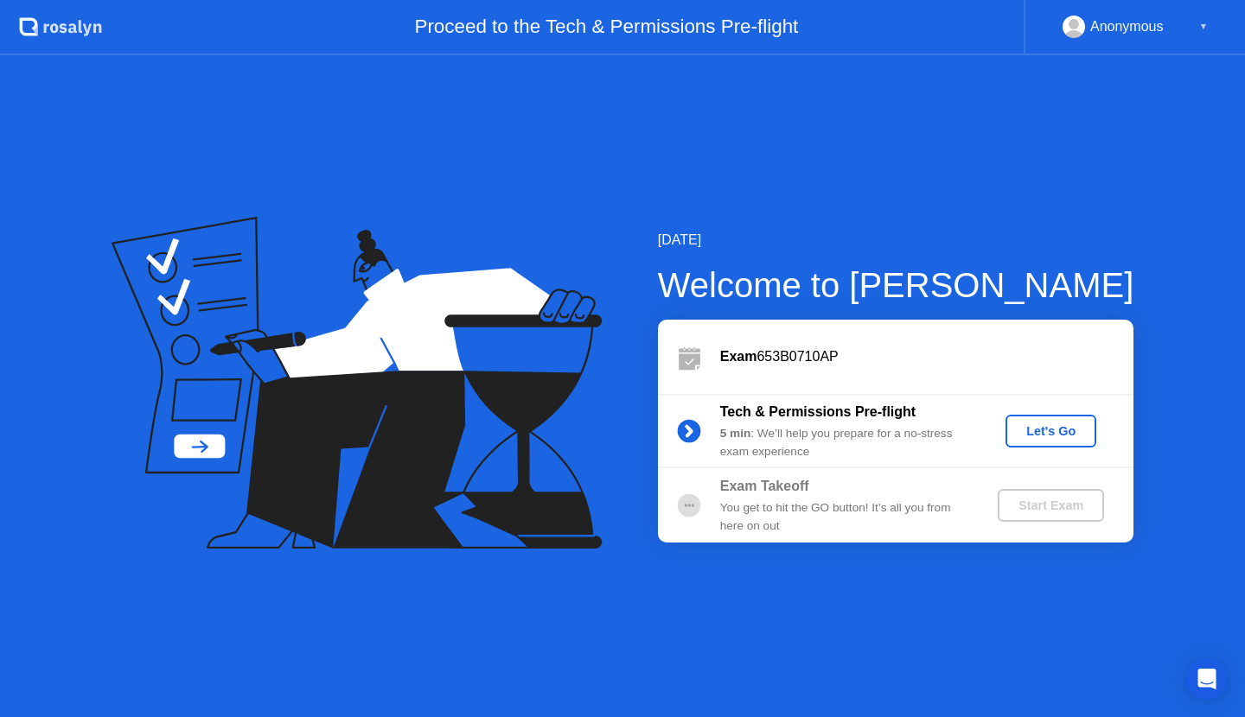
click at [1057, 437] on div "Let's Go" at bounding box center [1050, 431] width 77 height 14
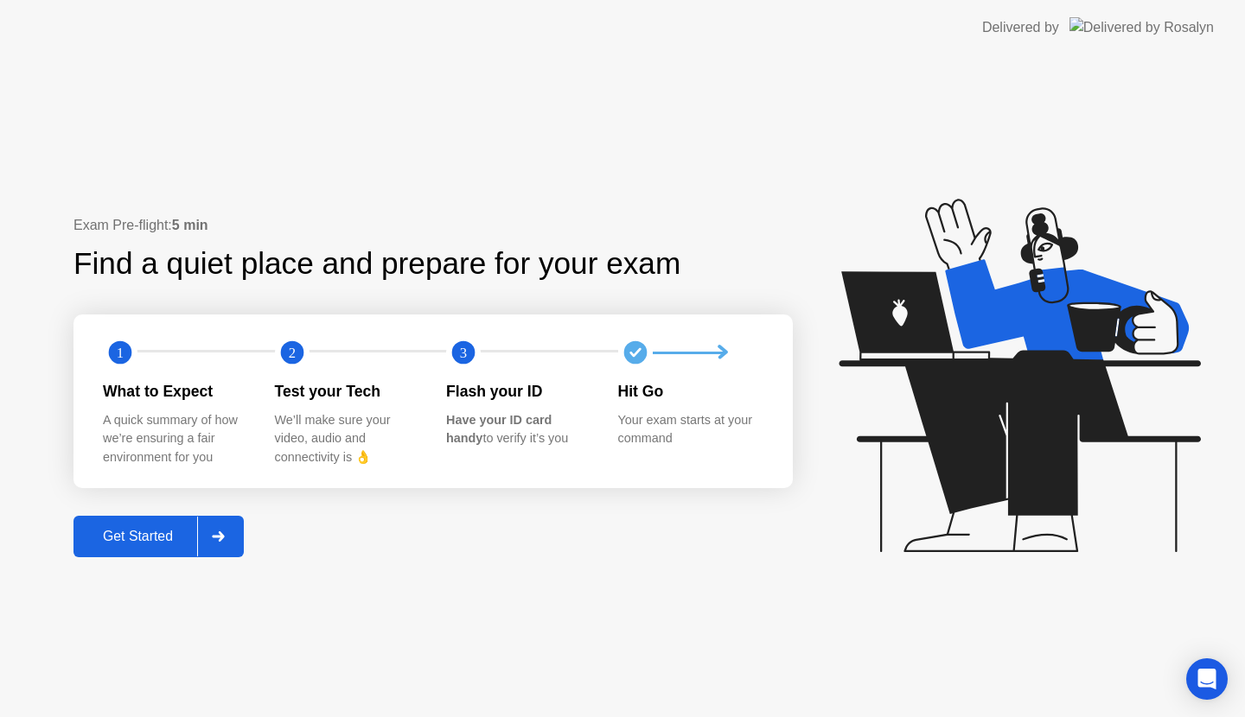
click at [162, 529] on div "Get Started" at bounding box center [138, 537] width 118 height 16
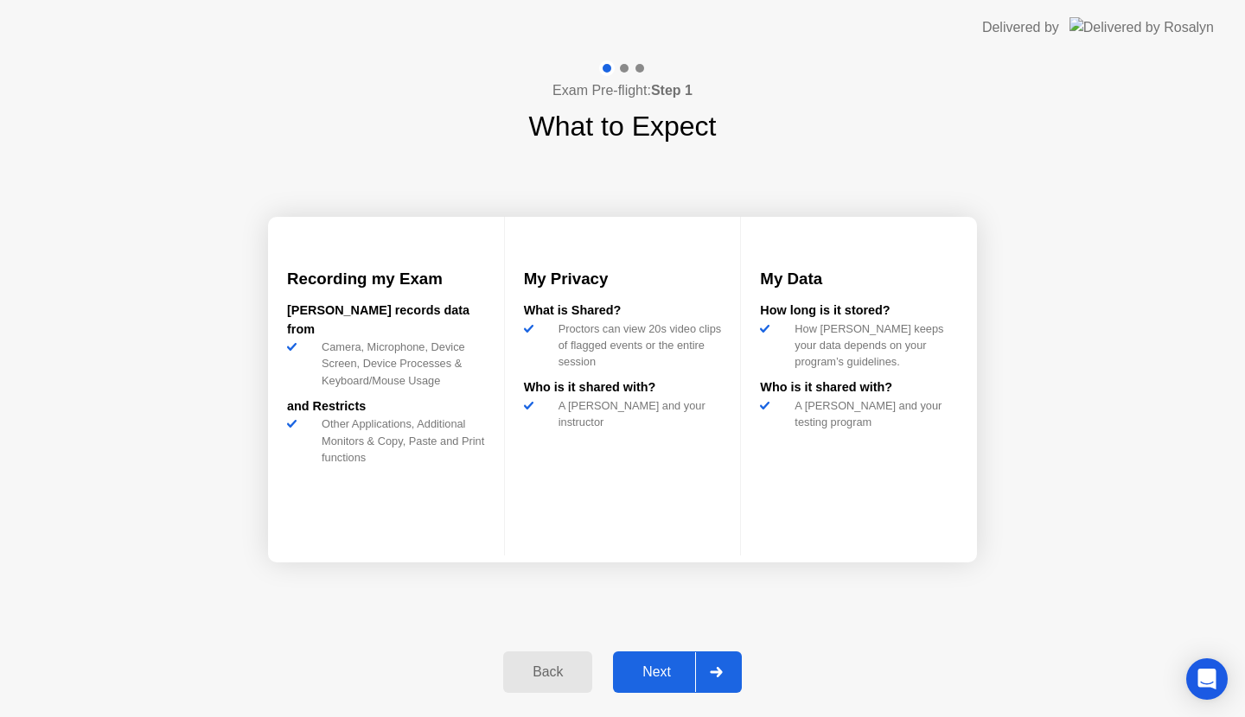
click at [627, 291] on h3 "My Privacy" at bounding box center [623, 279] width 198 height 24
click at [626, 321] on div "What is Shared?" at bounding box center [623, 311] width 198 height 19
click at [627, 363] on div "Proctors can view 20s video clips of flagged events or the entire session" at bounding box center [636, 346] width 170 height 50
click at [650, 688] on button "Next" at bounding box center [677, 672] width 129 height 41
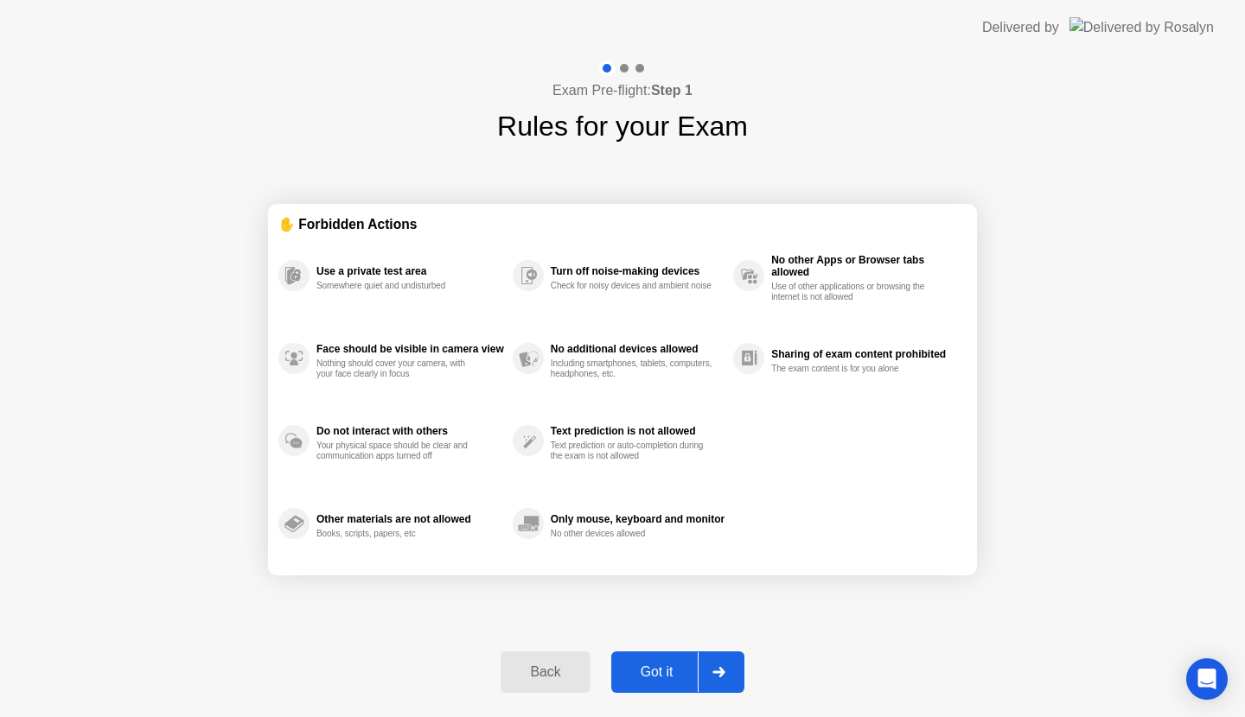
click at [658, 678] on div "Got it" at bounding box center [656, 673] width 81 height 16
select select "**********"
select select "*******"
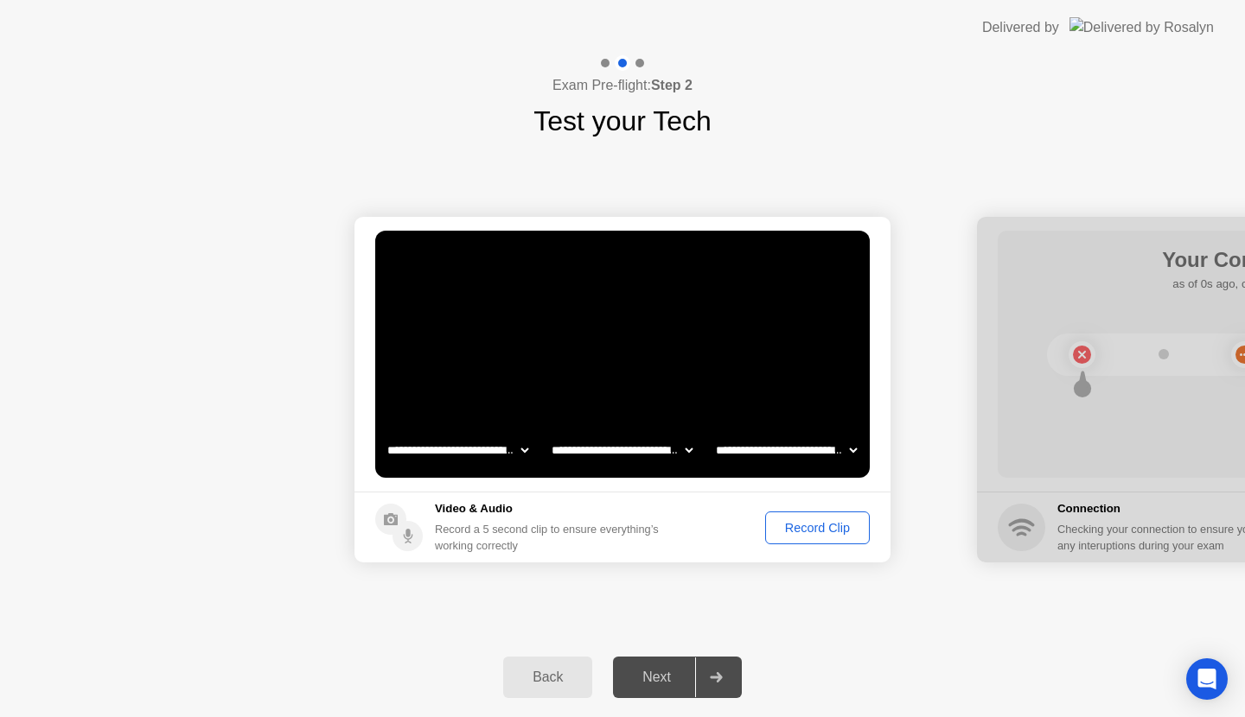
click at [840, 525] on div "Record Clip" at bounding box center [817, 528] width 92 height 14
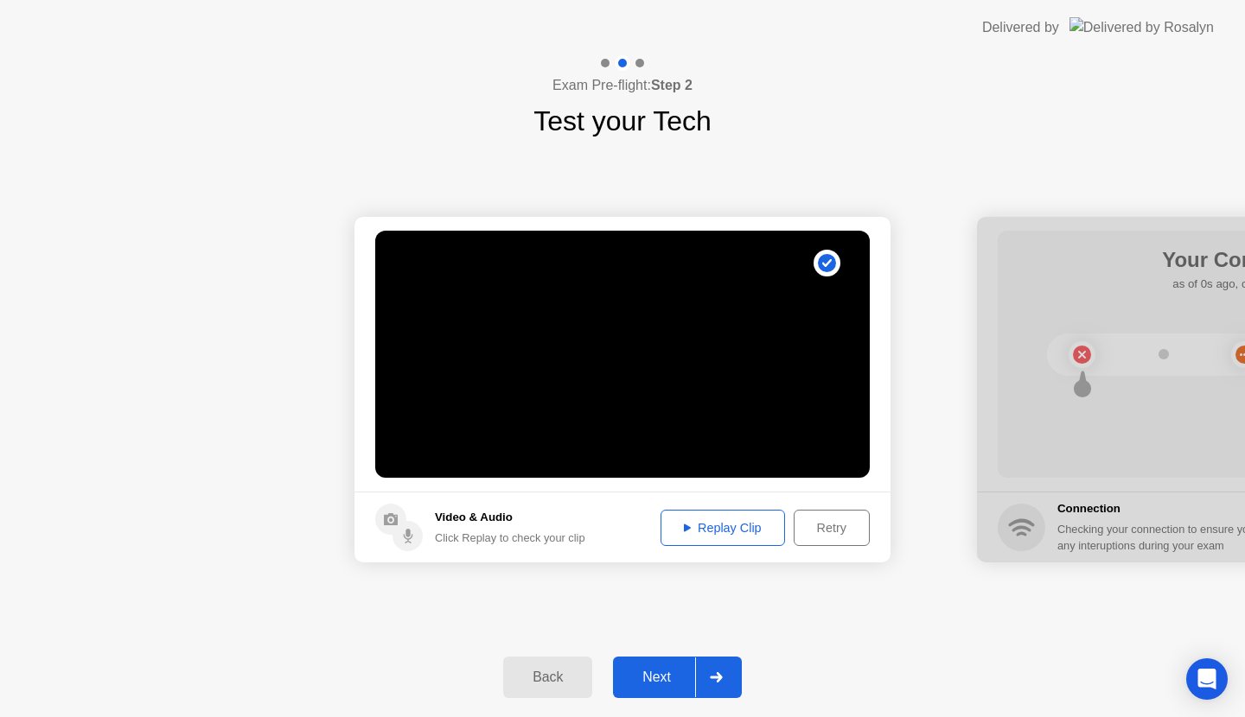
click at [728, 512] on button "Replay Clip" at bounding box center [722, 528] width 124 height 36
click at [665, 680] on div "Next" at bounding box center [656, 678] width 77 height 16
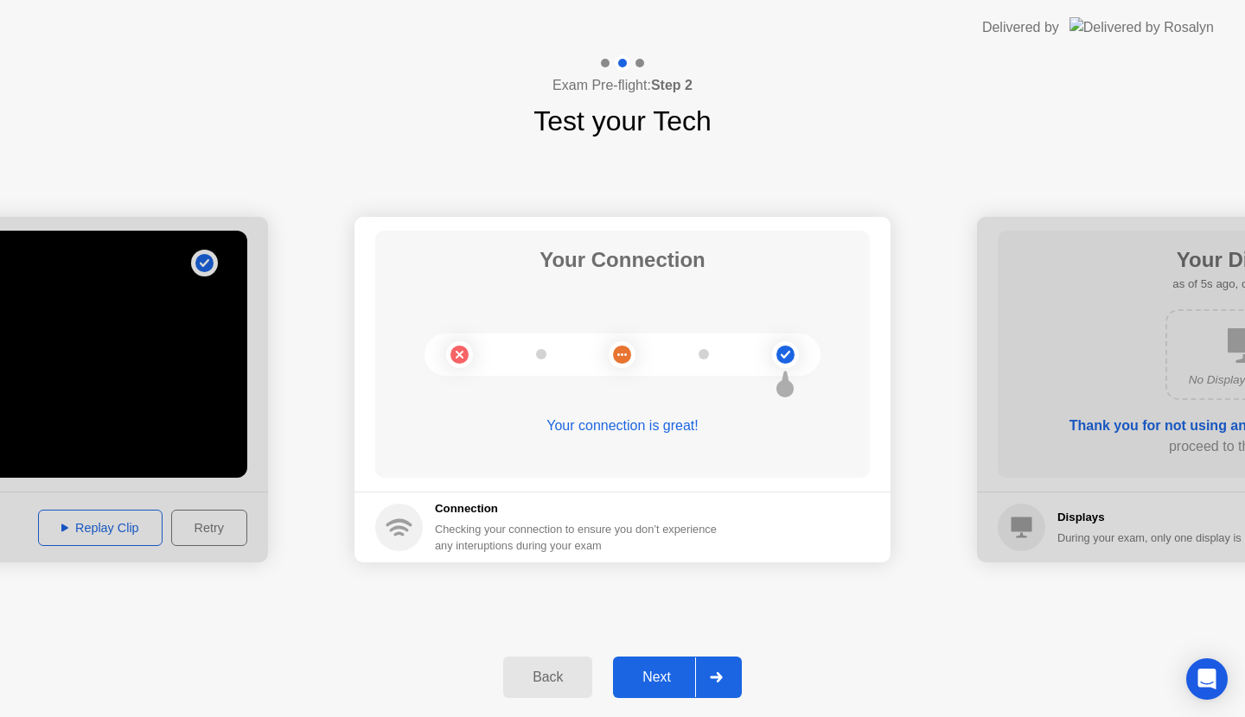
click at [665, 680] on div "Next" at bounding box center [656, 678] width 77 height 16
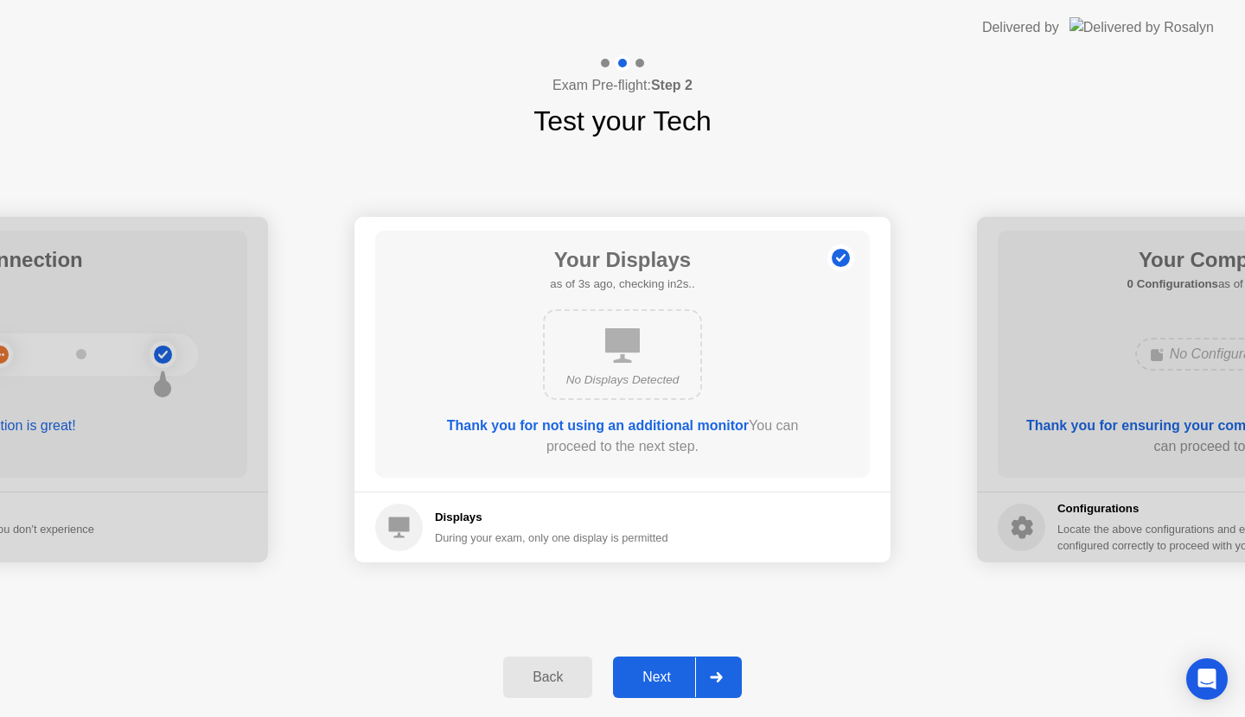
click at [665, 680] on div "Next" at bounding box center [656, 678] width 77 height 16
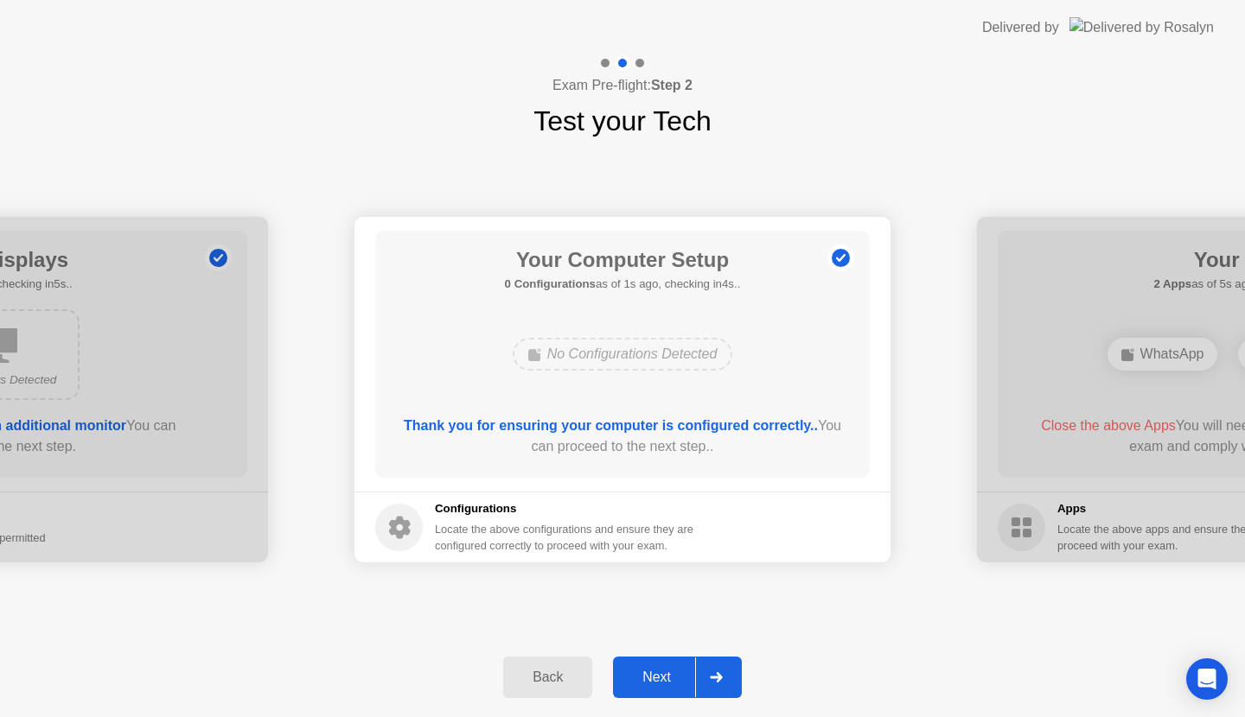
click at [665, 680] on div "Next" at bounding box center [656, 678] width 77 height 16
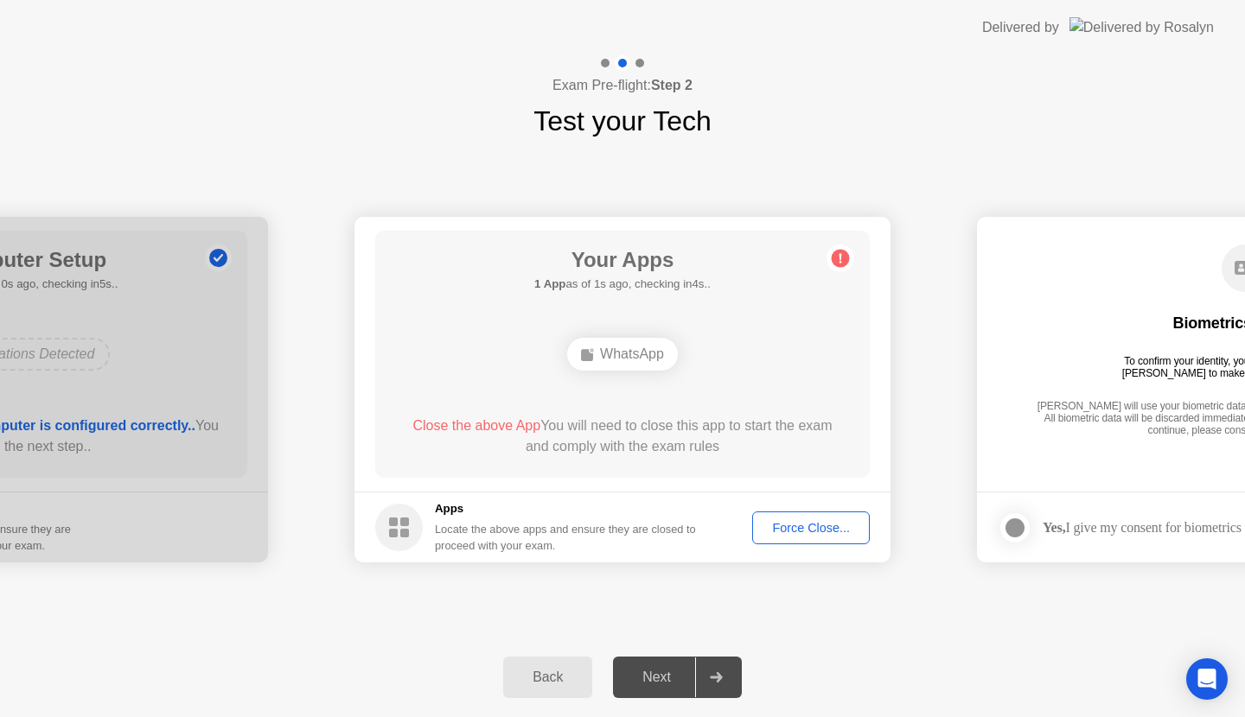
click at [607, 355] on div "WhatsApp" at bounding box center [622, 354] width 111 height 33
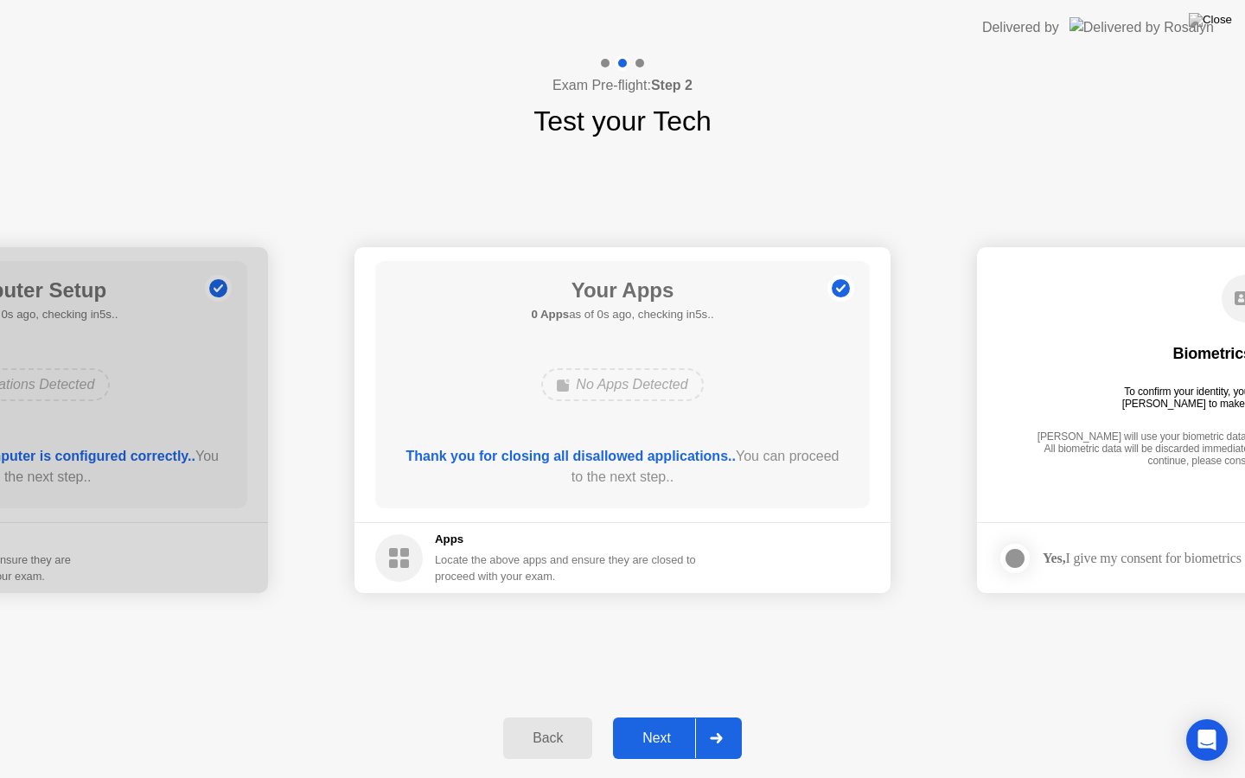
click at [629, 405] on div "No Apps Detected" at bounding box center [622, 384] width 396 height 47
click at [659, 716] on div "Next" at bounding box center [656, 738] width 77 height 16
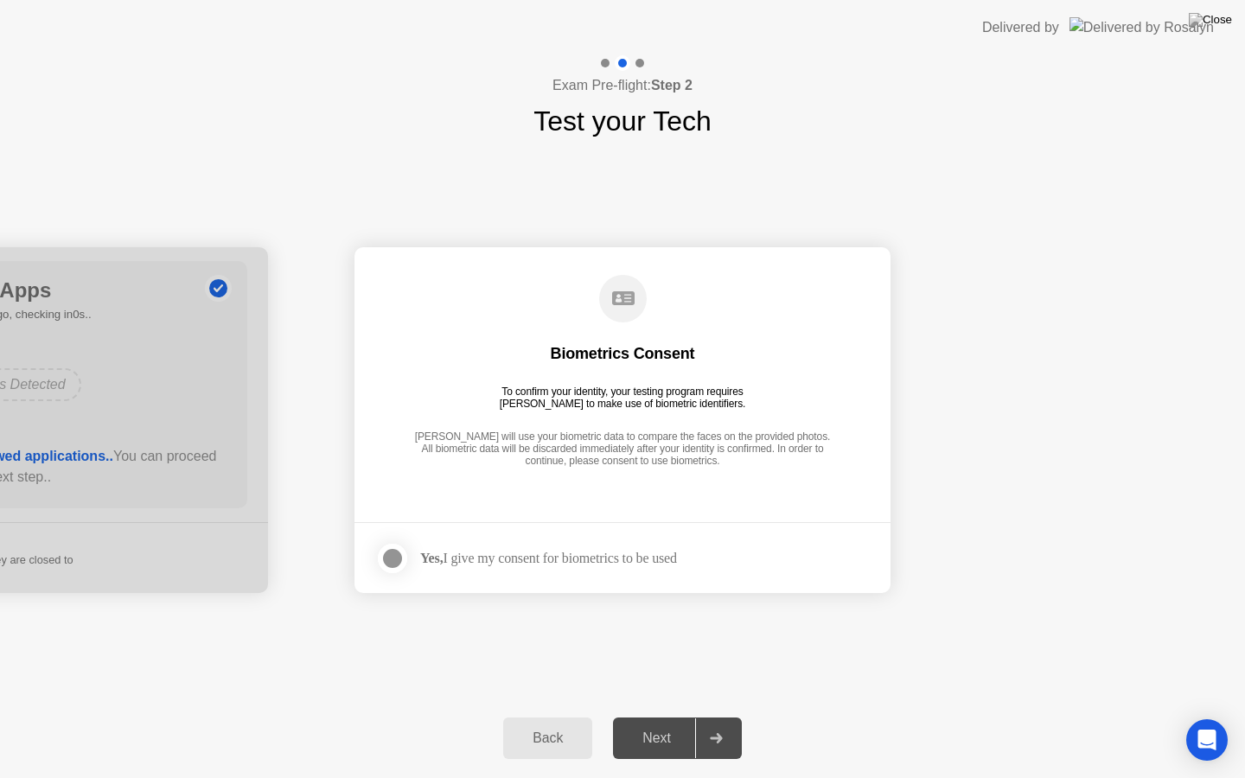
drag, startPoint x: 659, startPoint y: 746, endPoint x: 784, endPoint y: 385, distance: 382.4
click at [629, 386] on div "To confirm your identity, your testing program requires [PERSON_NAME] to make u…" at bounding box center [623, 397] width 260 height 24
click at [566, 716] on div "Back" at bounding box center [547, 738] width 79 height 16
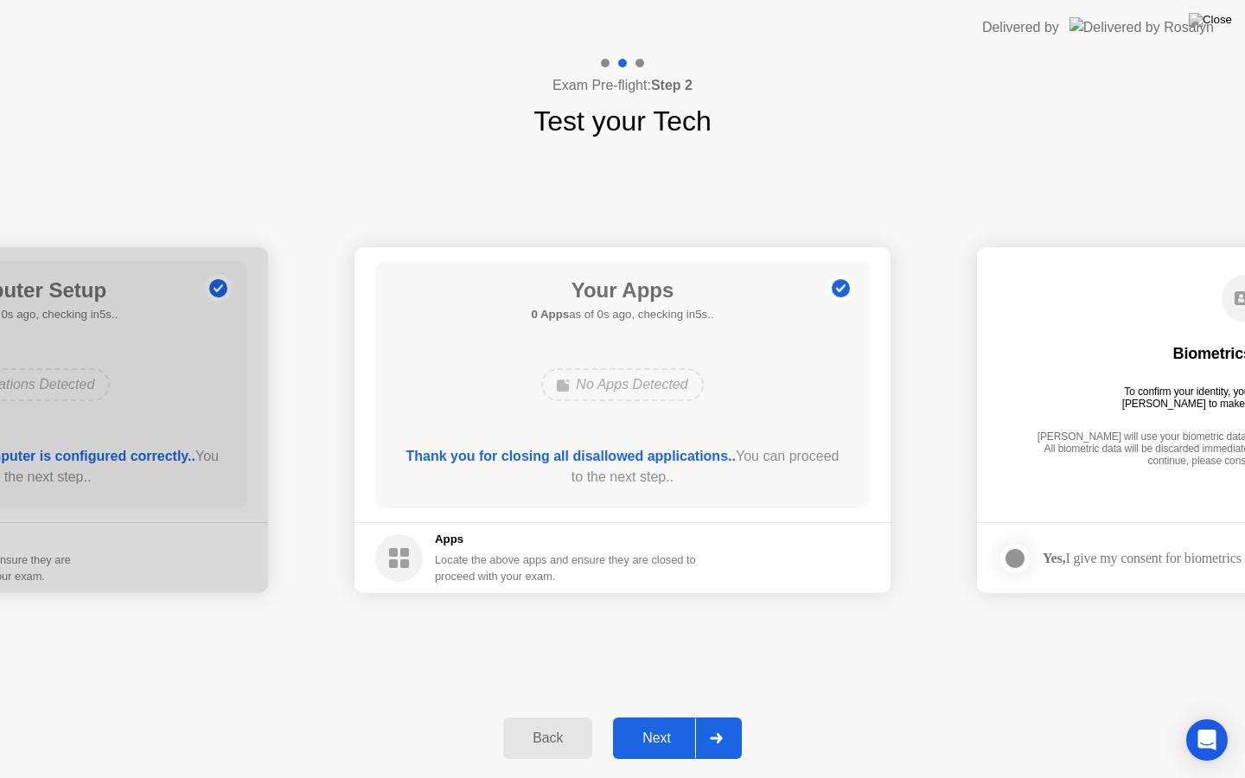
click at [551, 716] on button "Back" at bounding box center [547, 737] width 89 height 41
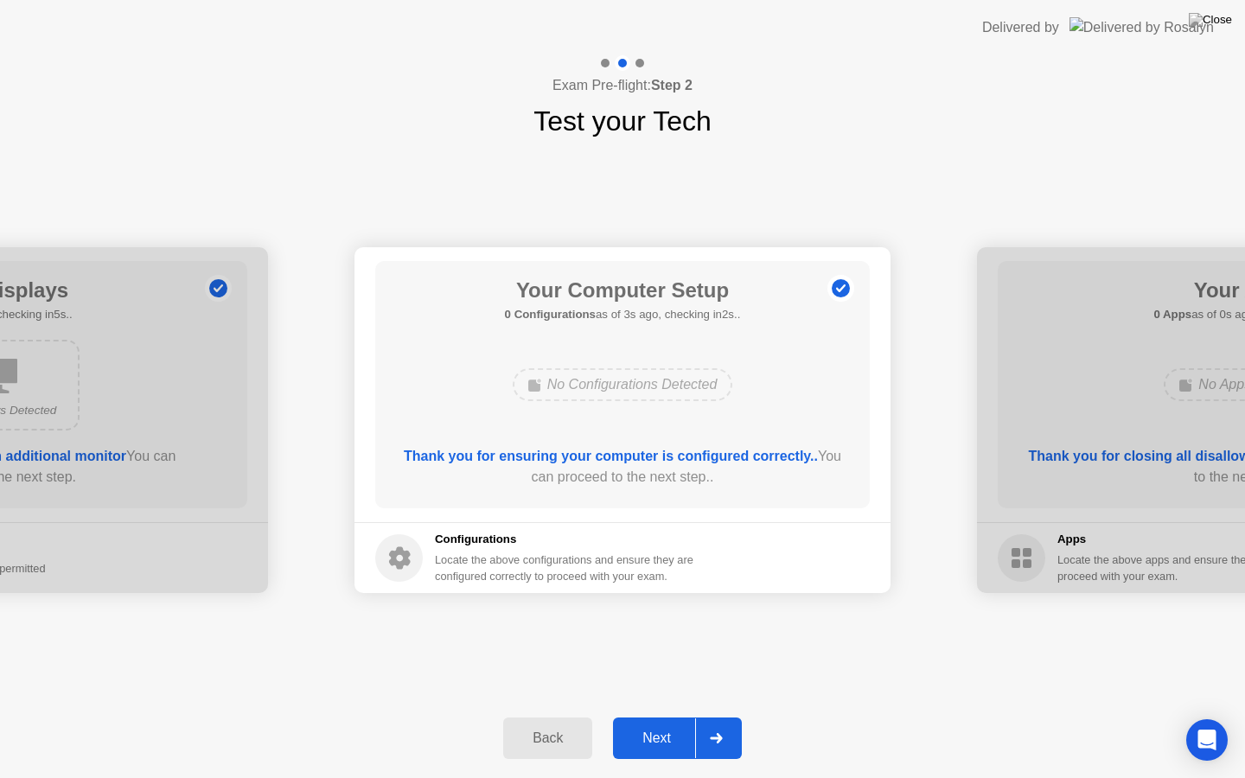
click at [653, 716] on div "Next" at bounding box center [656, 738] width 77 height 16
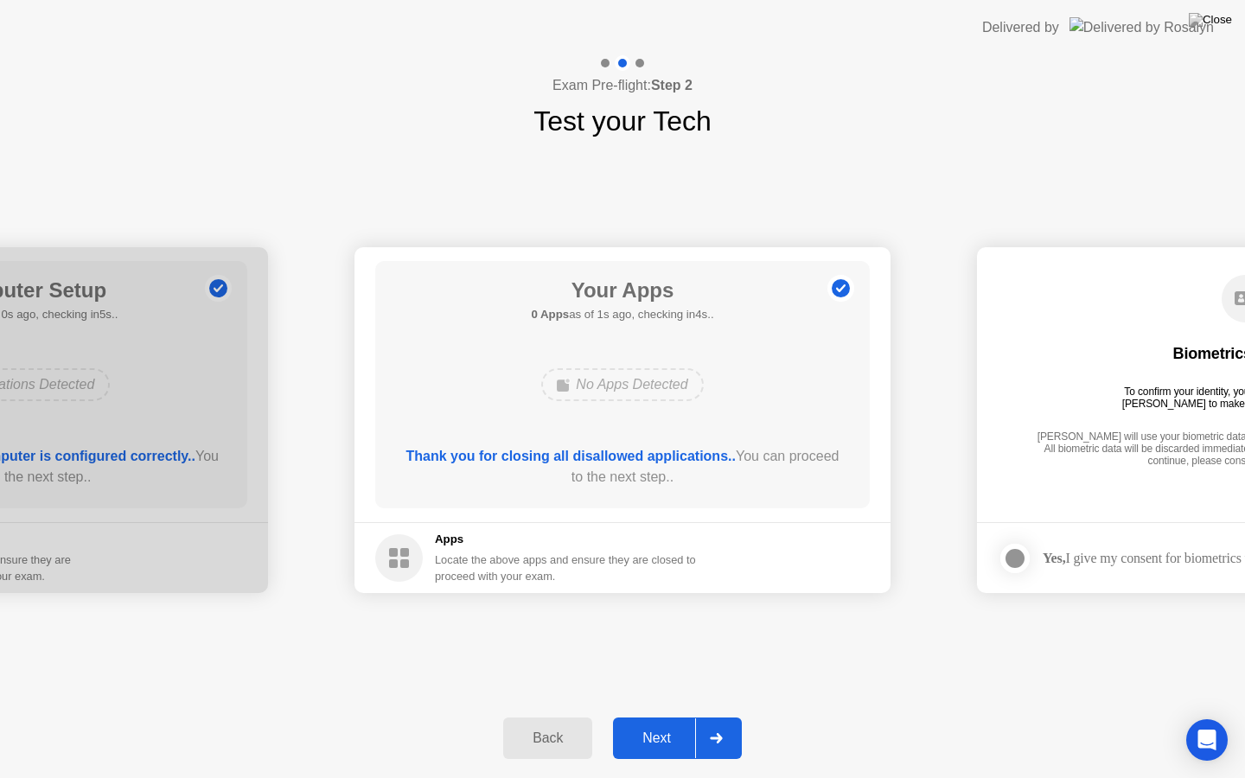
click at [653, 716] on div "Next" at bounding box center [656, 738] width 77 height 16
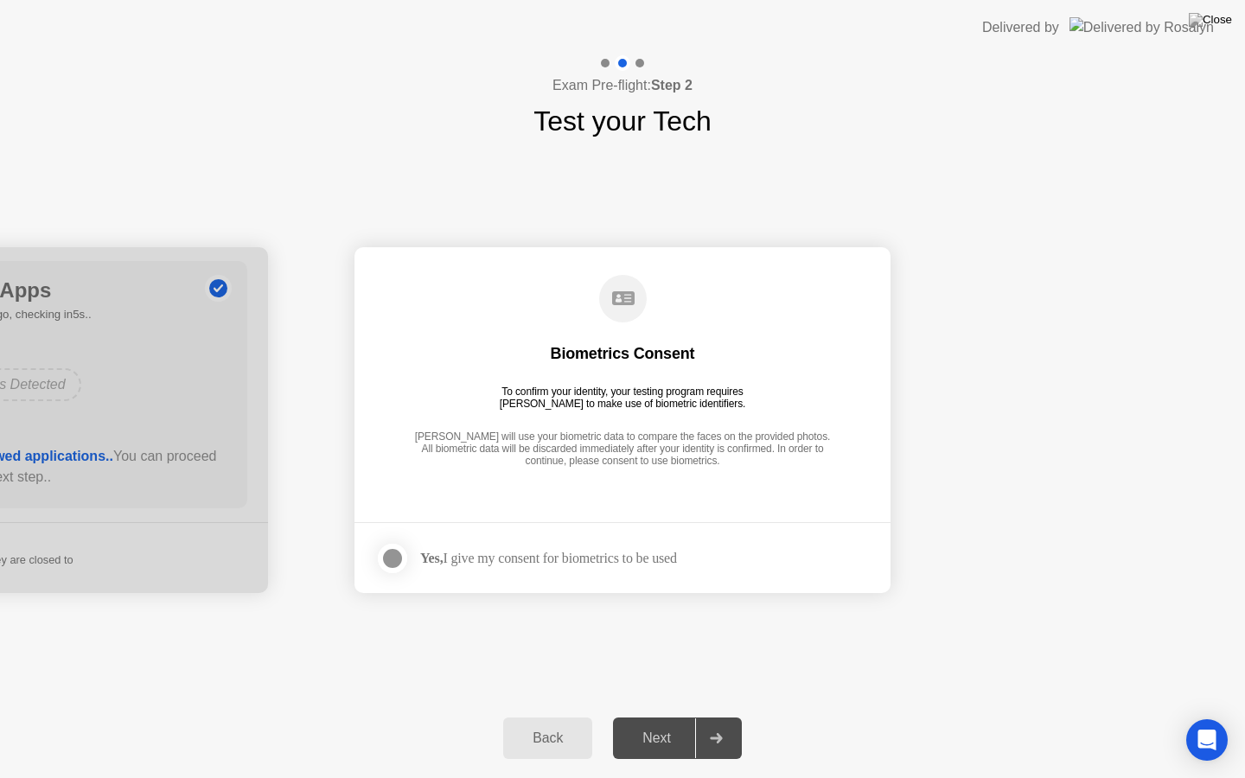
click at [590, 555] on div "Yes, I give my consent for biometrics to be used" at bounding box center [548, 558] width 257 height 16
click at [385, 560] on div at bounding box center [392, 558] width 21 height 21
click at [675, 716] on button "Next" at bounding box center [677, 737] width 129 height 41
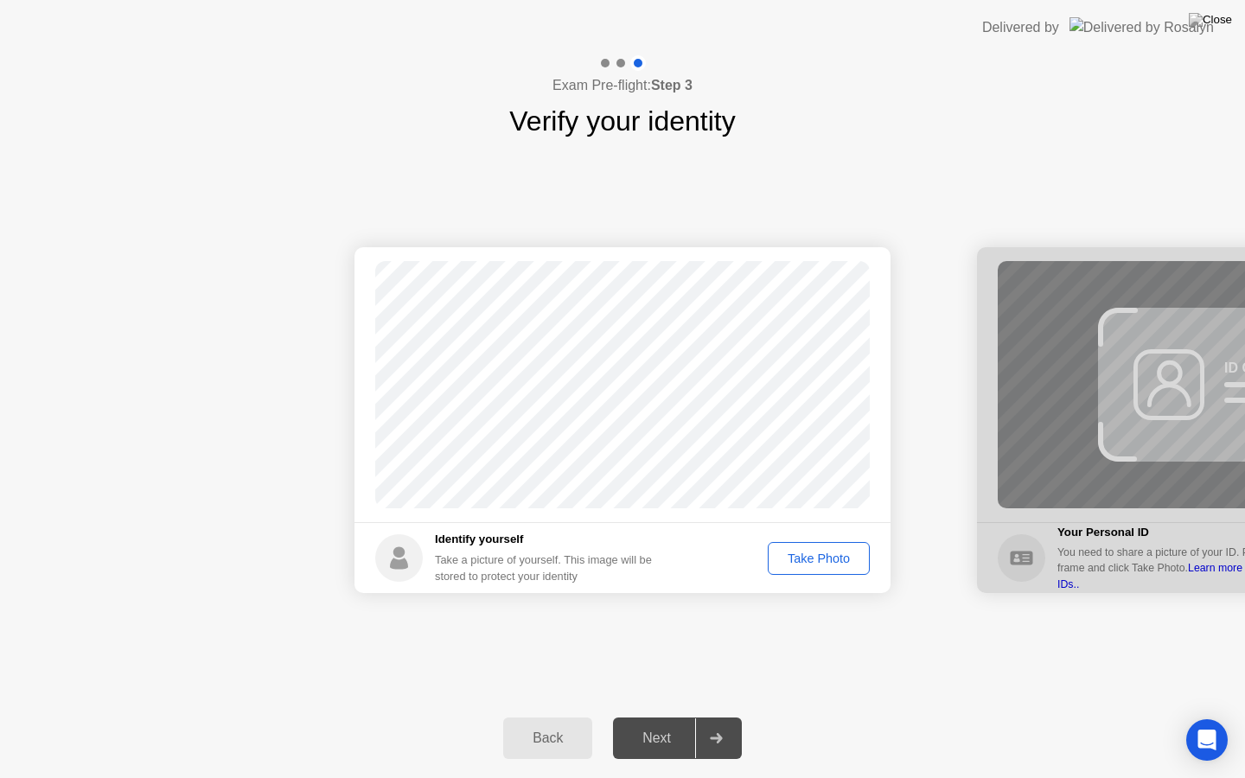
click at [832, 569] on button "Take Photo" at bounding box center [818, 558] width 102 height 33
click at [672, 716] on div "Next" at bounding box center [656, 738] width 77 height 16
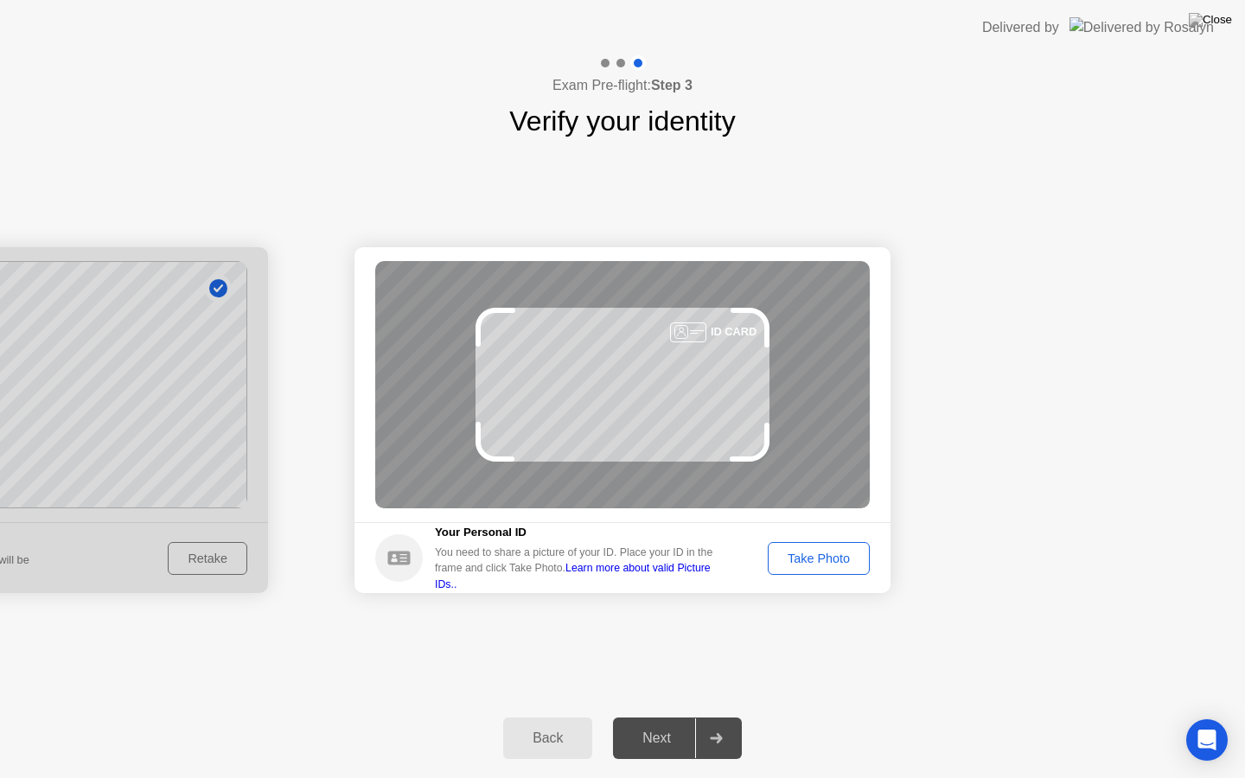
click at [786, 548] on button "Take Photo" at bounding box center [818, 558] width 102 height 33
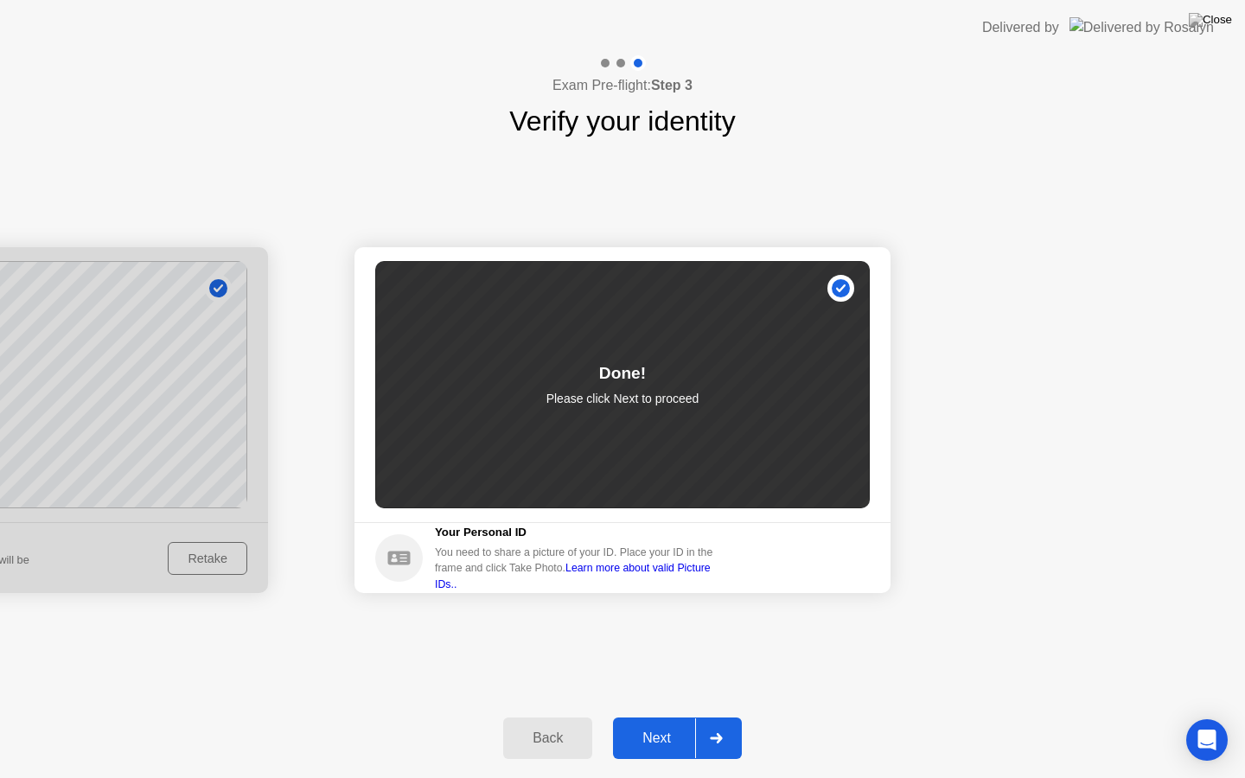
click at [656, 716] on button "Next" at bounding box center [677, 737] width 129 height 41
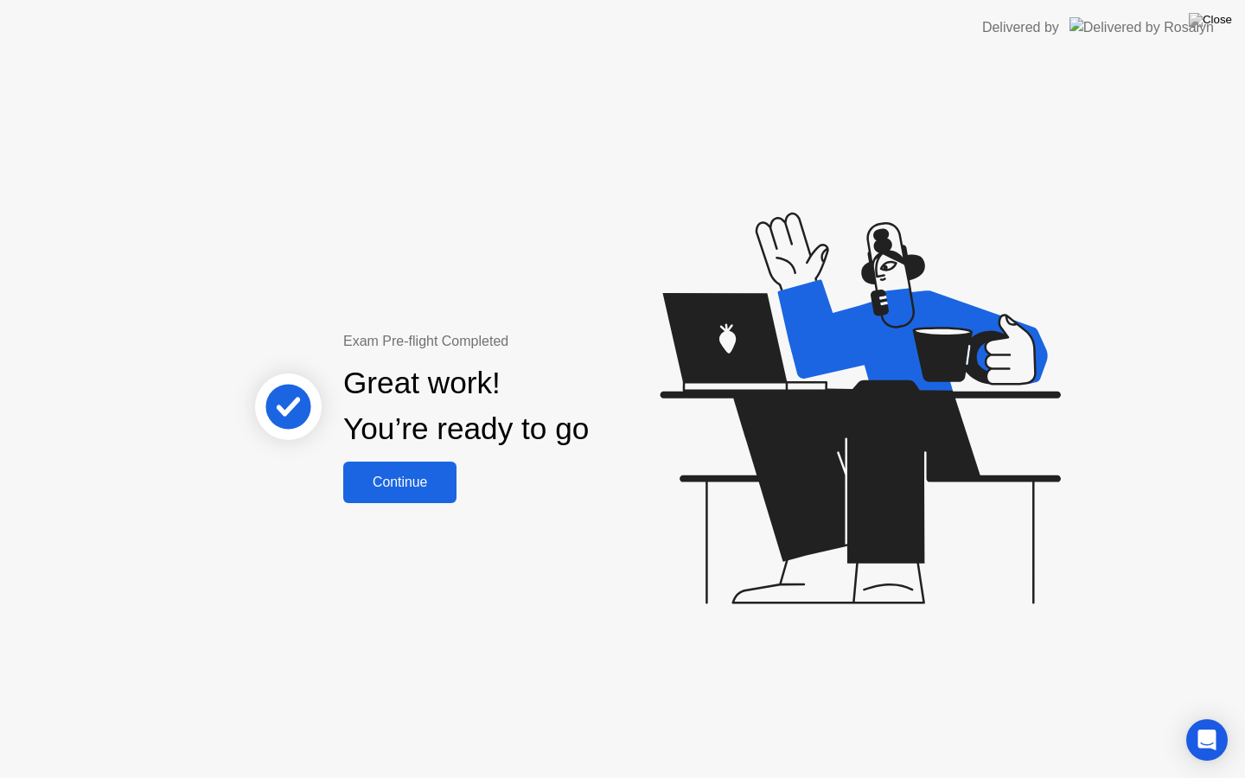
click at [399, 493] on button "Continue" at bounding box center [399, 482] width 113 height 41
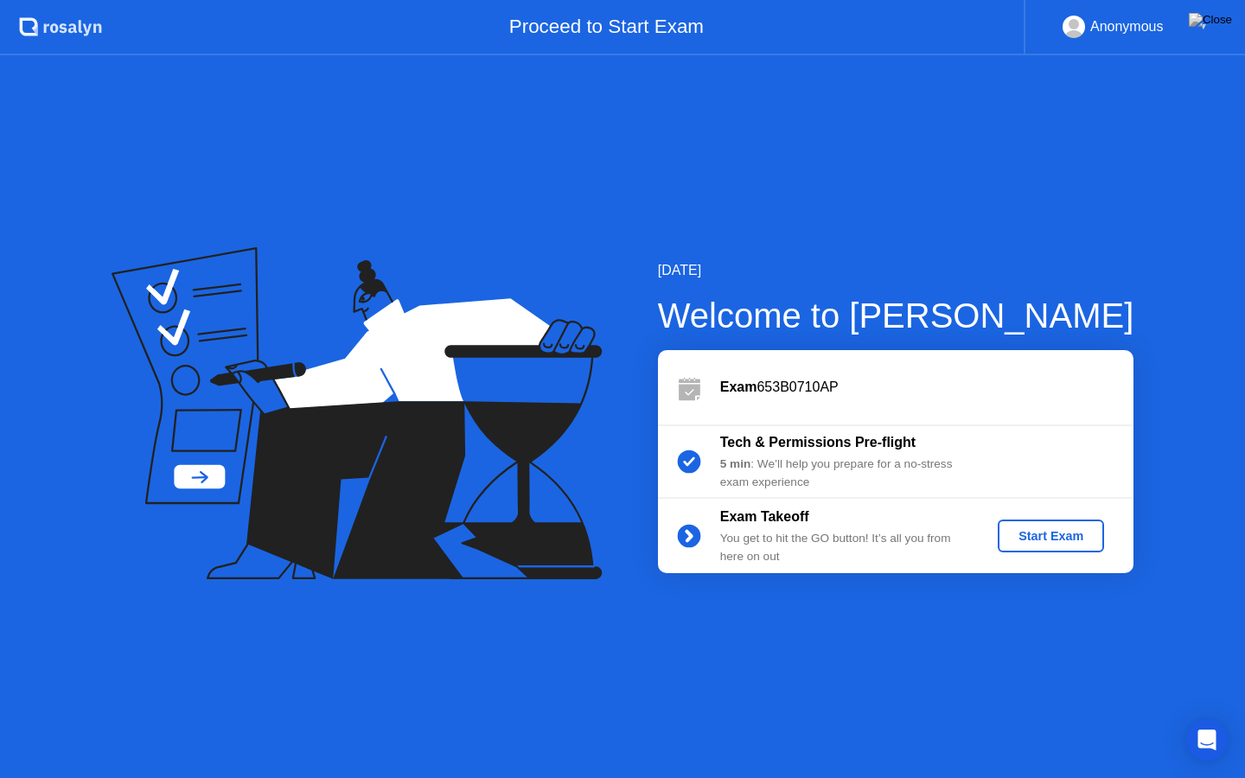
click at [1051, 530] on div "Start Exam" at bounding box center [1050, 536] width 92 height 14
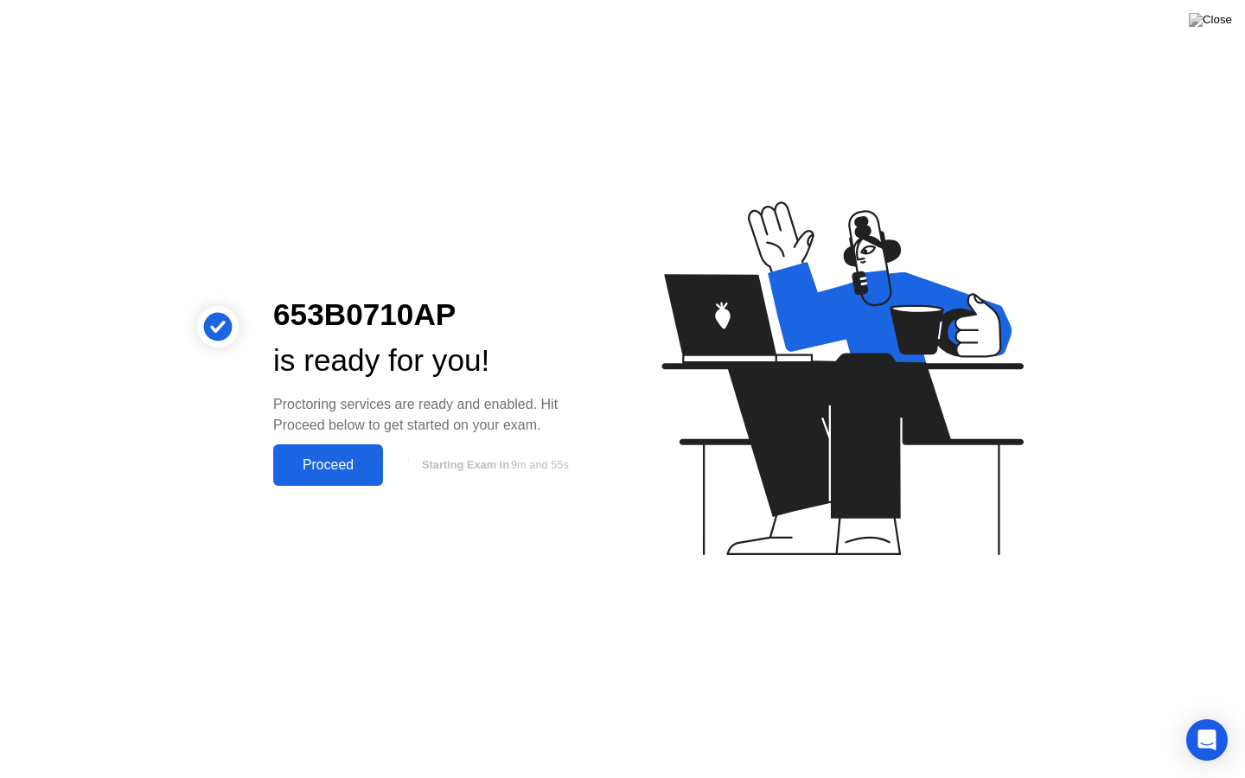
click at [308, 462] on div "Proceed" at bounding box center [327, 465] width 99 height 16
